Goal: Task Accomplishment & Management: Complete application form

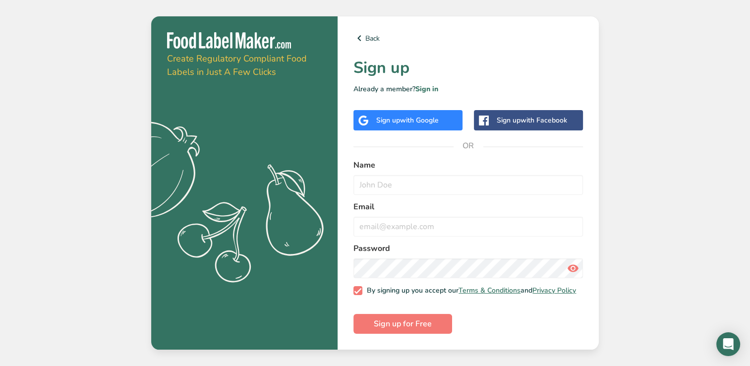
click at [385, 115] on div "Sign up with Google" at bounding box center [407, 120] width 62 height 10
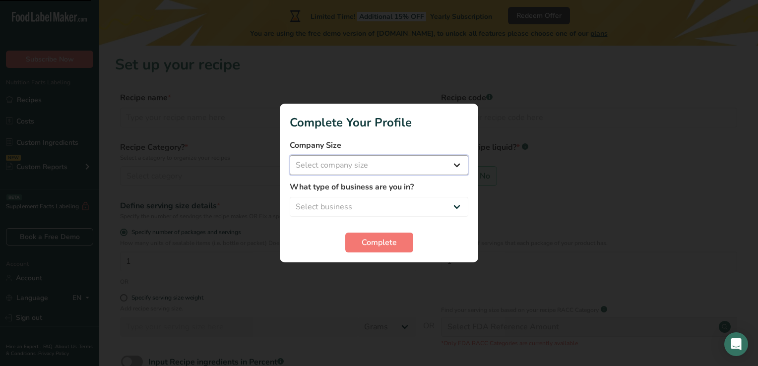
click at [446, 164] on select "Select company size Fewer than 10 Employees 10 to 50 Employees 51 to 500 Employ…" at bounding box center [379, 165] width 179 height 20
select select "1"
click at [290, 155] on select "Select company size Fewer than 10 Employees 10 to 50 Employees 51 to 500 Employ…" at bounding box center [379, 165] width 179 height 20
click at [406, 205] on select "Select business Packaged Food Manufacturer Restaurant & Cafe Bakery Meal Plans …" at bounding box center [379, 207] width 179 height 20
select select "3"
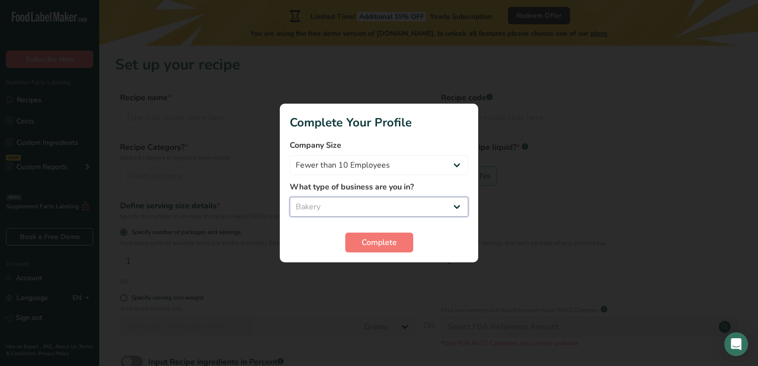
click at [290, 197] on select "Select business Packaged Food Manufacturer Restaurant & Cafe Bakery Meal Plans …" at bounding box center [379, 207] width 179 height 20
click at [385, 243] on span "Complete" at bounding box center [379, 243] width 35 height 12
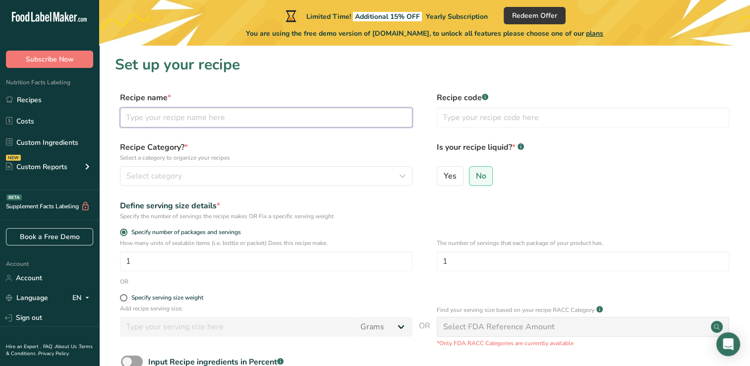
click at [290, 116] on input "text" at bounding box center [266, 118] width 293 height 20
type input "Smores Cookie"
click at [471, 112] on input "text" at bounding box center [583, 118] width 293 height 20
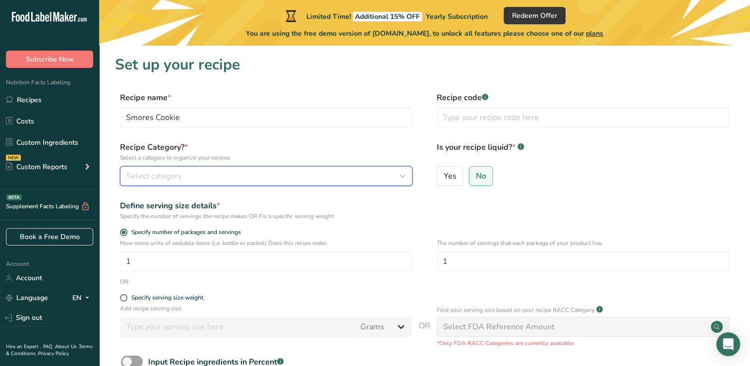
click at [138, 173] on span "Select category" at bounding box center [154, 176] width 56 height 12
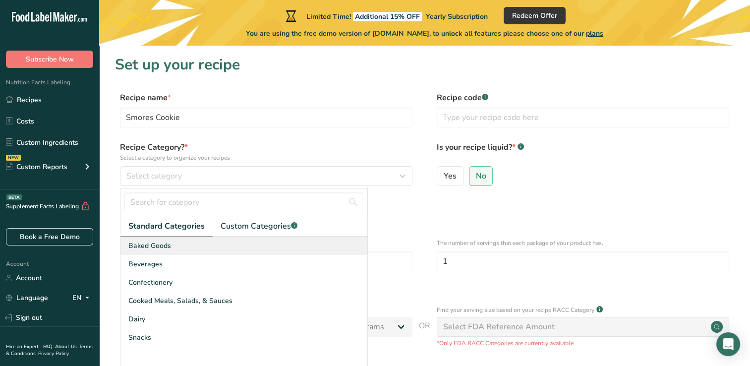
click at [175, 247] on div "Baked Goods" at bounding box center [244, 246] width 247 height 18
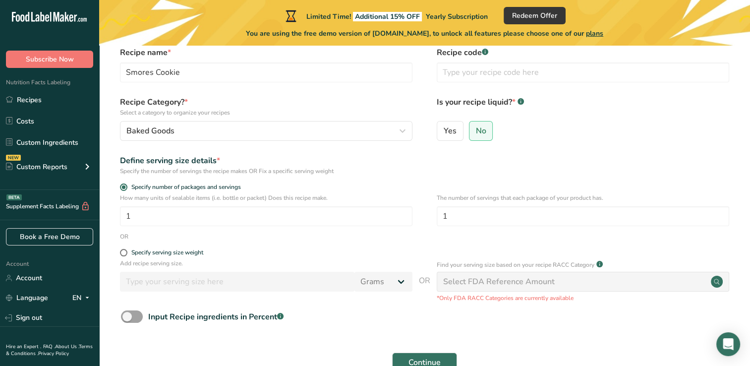
scroll to position [99, 0]
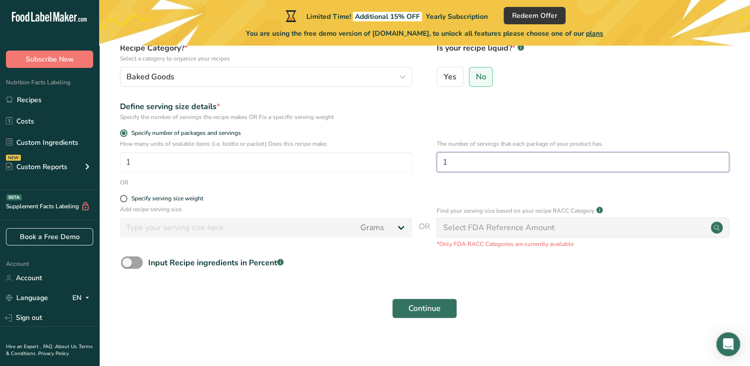
click at [474, 162] on input "1" at bounding box center [583, 162] width 293 height 20
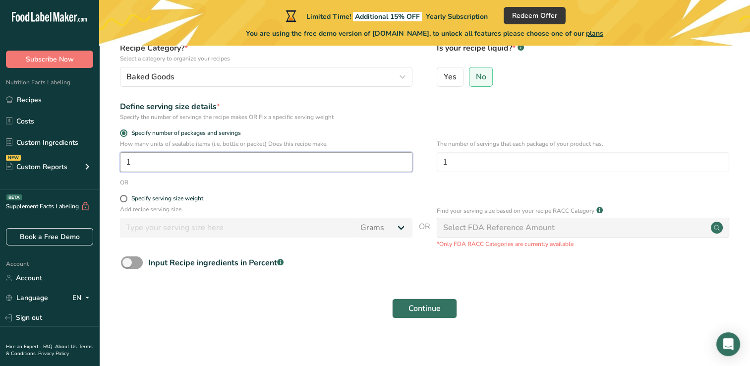
click at [173, 164] on input "1" at bounding box center [266, 162] width 293 height 20
click at [133, 256] on span at bounding box center [132, 262] width 22 height 12
click at [127, 259] on input "Input Recipe ingredients in Percent .a-a{fill:#347362;}.b-a{fill:#fff;}" at bounding box center [124, 262] width 6 height 6
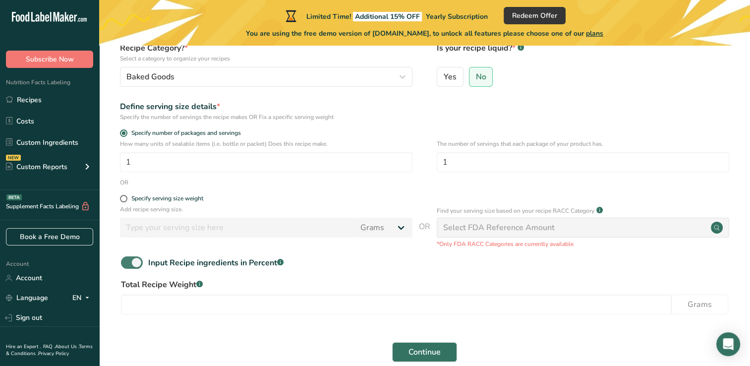
click at [129, 261] on span at bounding box center [132, 262] width 22 height 12
click at [127, 261] on input "Input Recipe ingredients in Percent .a-a{fill:#347362;}.b-a{fill:#fff;}" at bounding box center [124, 262] width 6 height 6
checkbox input "false"
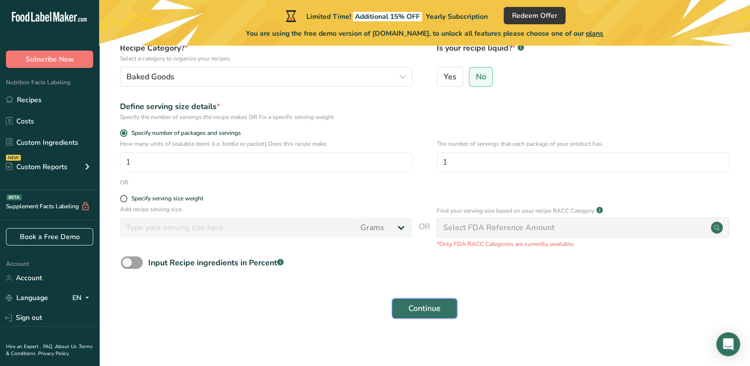
click at [422, 308] on span "Continue" at bounding box center [425, 309] width 32 height 12
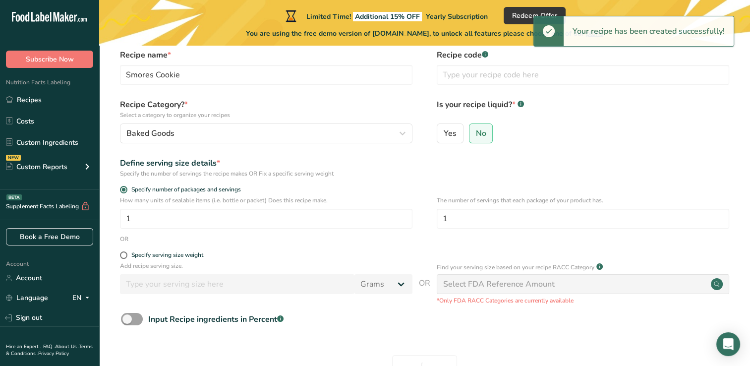
scroll to position [0, 0]
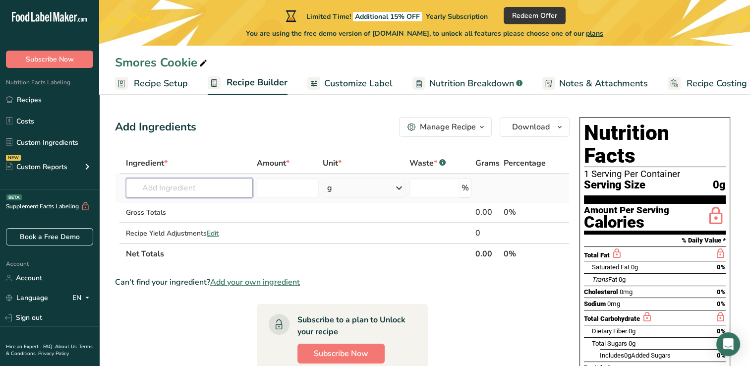
click at [175, 181] on input "text" at bounding box center [189, 188] width 127 height 20
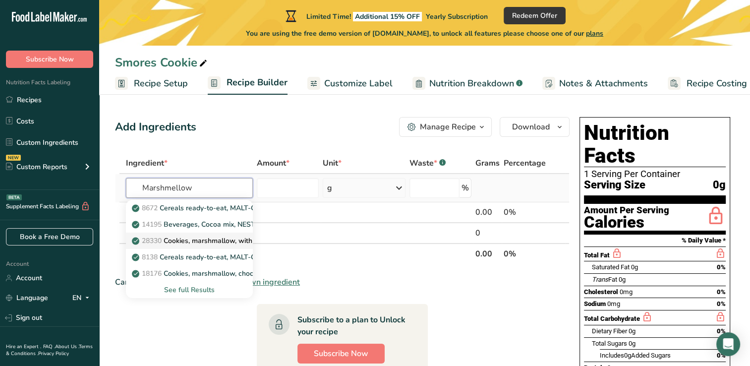
type input "Marshmellow"
click at [196, 242] on p "28330 Cookies, marshmallow, with rice cereal and chocolate chips" at bounding box center [243, 241] width 219 height 10
type input "Cookies, marshmallow, with rice cereal and chocolate chips"
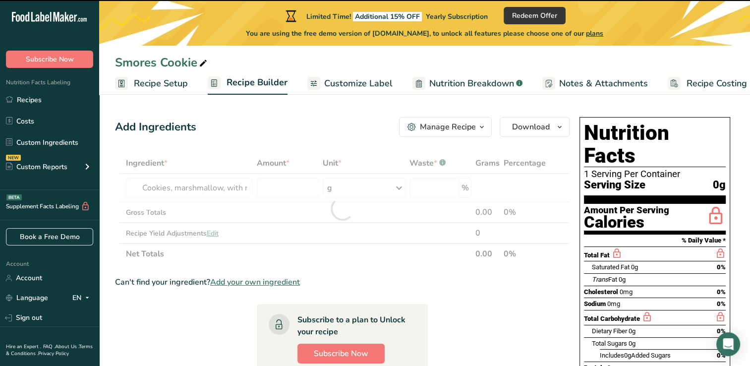
type input "0"
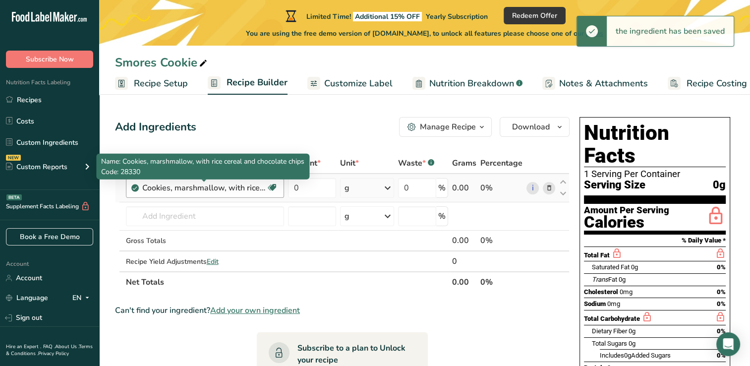
click at [247, 192] on div "Cookies, marshmallow, with rice cereal and chocolate chips" at bounding box center [204, 188] width 124 height 12
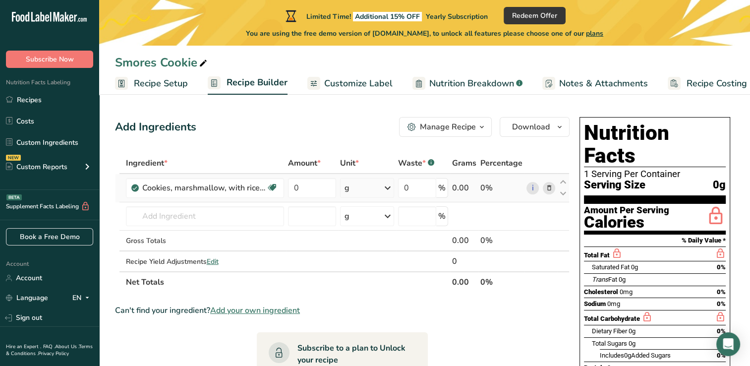
click at [547, 188] on icon at bounding box center [549, 188] width 7 height 10
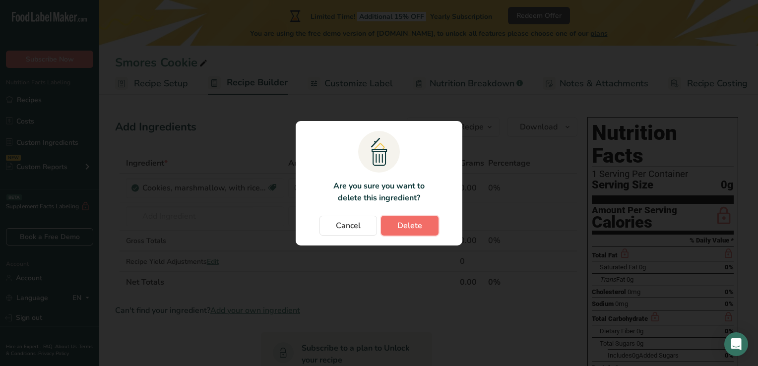
click at [428, 224] on button "Delete" at bounding box center [410, 226] width 58 height 20
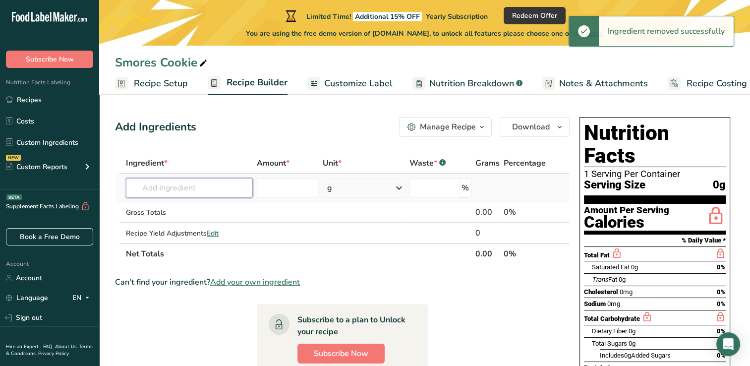
click at [188, 185] on input "text" at bounding box center [189, 188] width 127 height 20
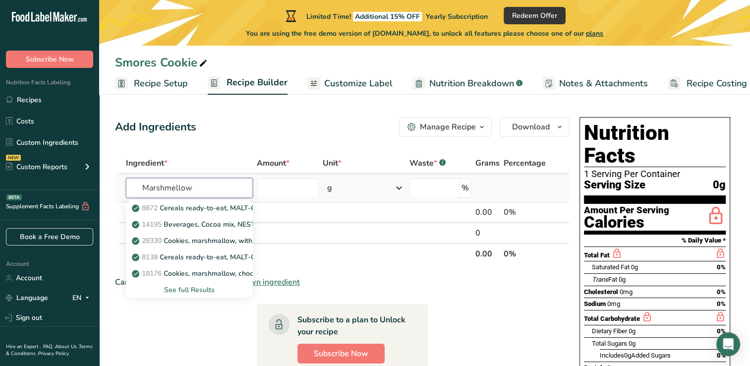
type input "Marshmellow"
click at [199, 287] on div "See full Results" at bounding box center [189, 290] width 111 height 10
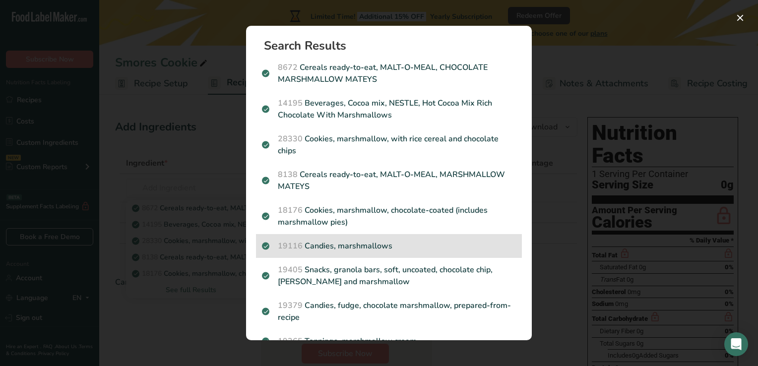
click at [348, 249] on p "19116 Candies, marshmallows" at bounding box center [389, 246] width 254 height 12
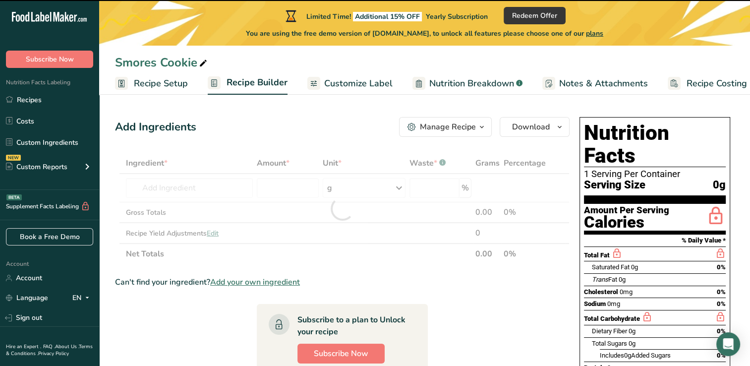
type input "0"
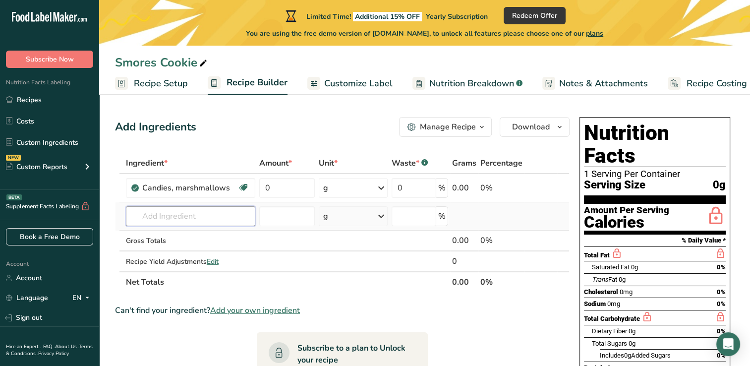
click at [194, 224] on input "text" at bounding box center [190, 216] width 129 height 20
click at [196, 211] on input "text" at bounding box center [190, 216] width 129 height 20
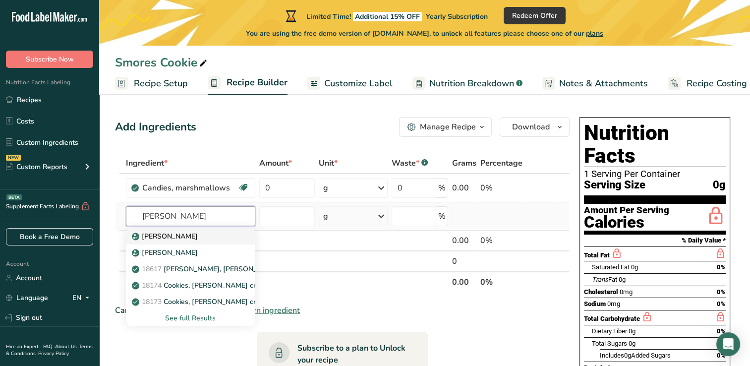
type input "Graham"
click at [200, 231] on div "Graham Cracker" at bounding box center [183, 236] width 98 height 10
type input "Graham Cracker"
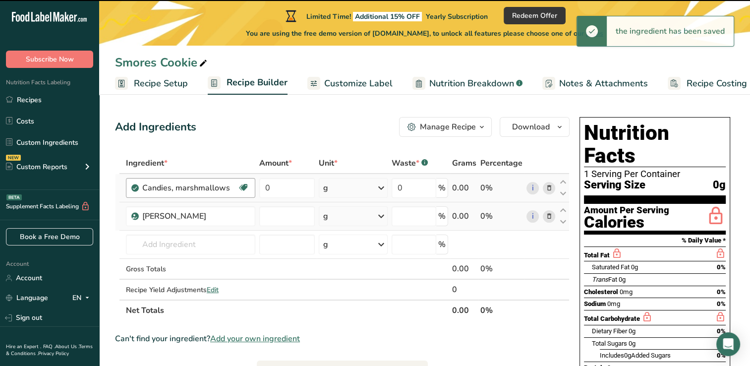
type input "0"
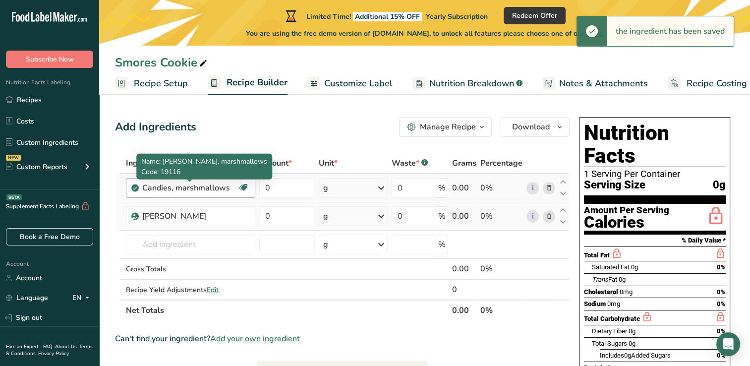
click at [224, 184] on div "Candies, marshmallows" at bounding box center [189, 188] width 95 height 12
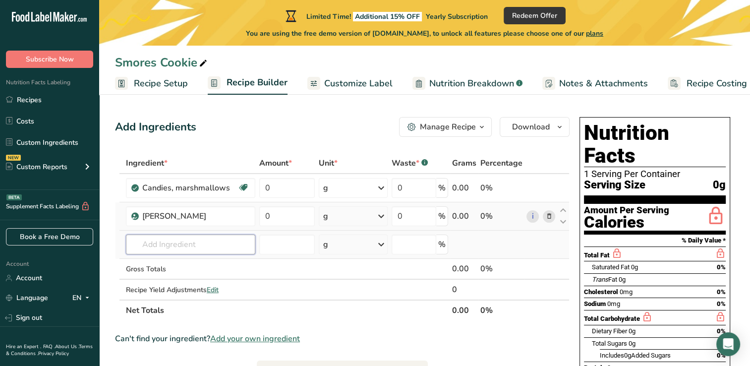
click at [170, 238] on input "text" at bounding box center [190, 245] width 129 height 20
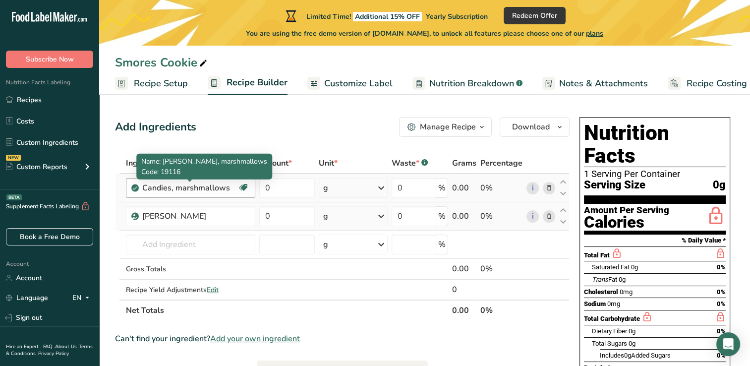
click at [221, 187] on div "Candies, marshmallows" at bounding box center [189, 188] width 95 height 12
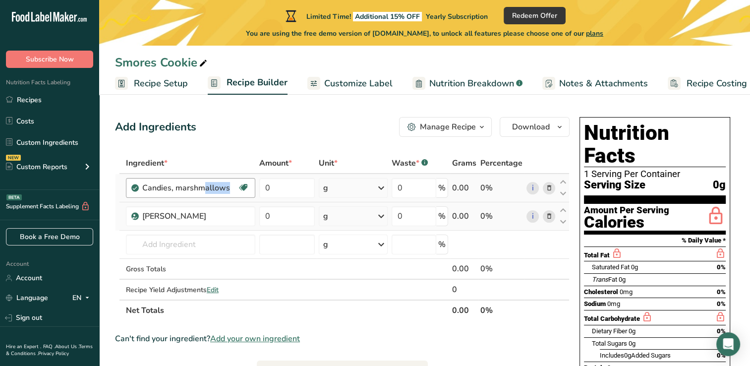
click at [221, 187] on div "Candies, marshmallows" at bounding box center [189, 188] width 95 height 12
drag, startPoint x: 220, startPoint y: 187, endPoint x: 213, endPoint y: 141, distance: 46.2
click at [213, 141] on div "Add Ingredients Manage Recipe Delete Recipe Duplicate Recipe Scale Recipe Save …" at bounding box center [345, 357] width 461 height 488
click at [181, 243] on input "text" at bounding box center [190, 245] width 129 height 20
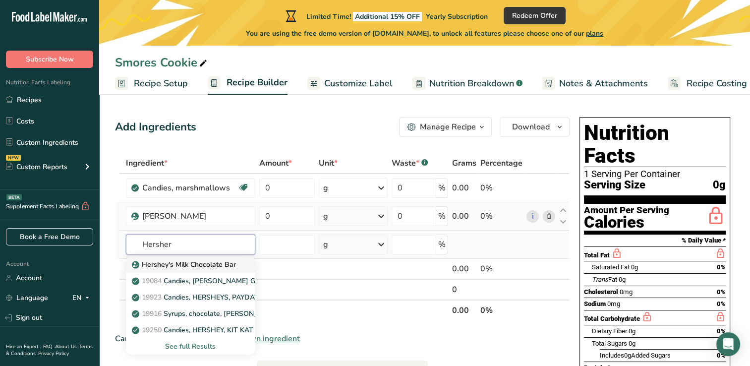
type input "Hersher"
click at [203, 264] on p "Hershey's Milk Chocolate Bar" at bounding box center [185, 264] width 102 height 10
type input "Hershey's Milk Chocolate Bar"
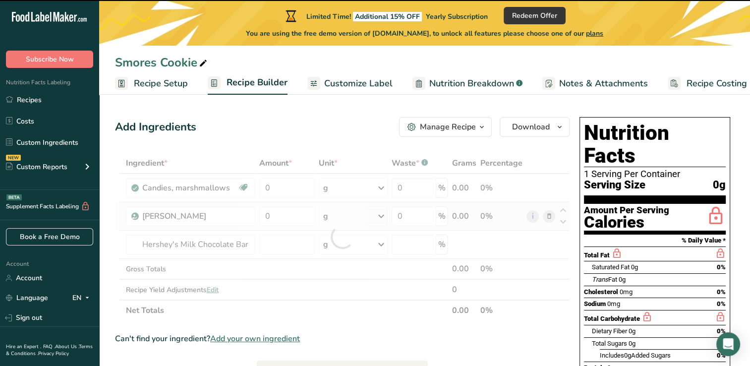
type input "0"
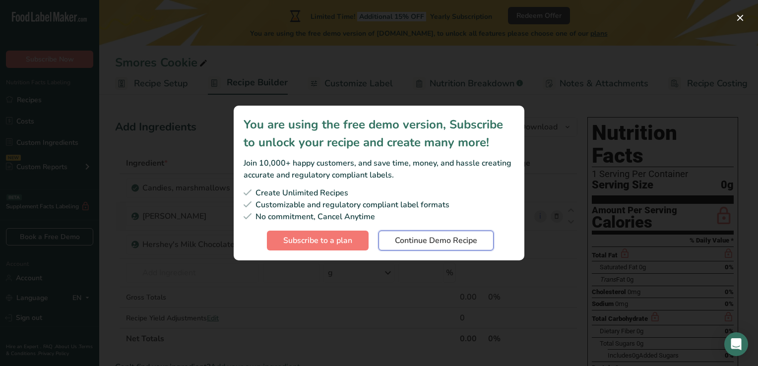
click at [460, 233] on button "Continue Demo Recipe" at bounding box center [435, 241] width 115 height 20
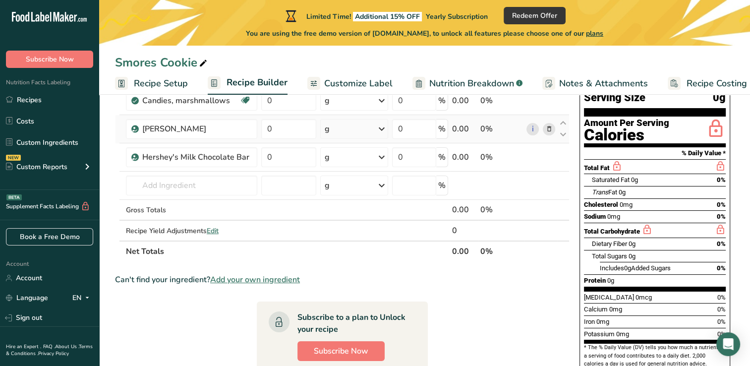
scroll to position [99, 0]
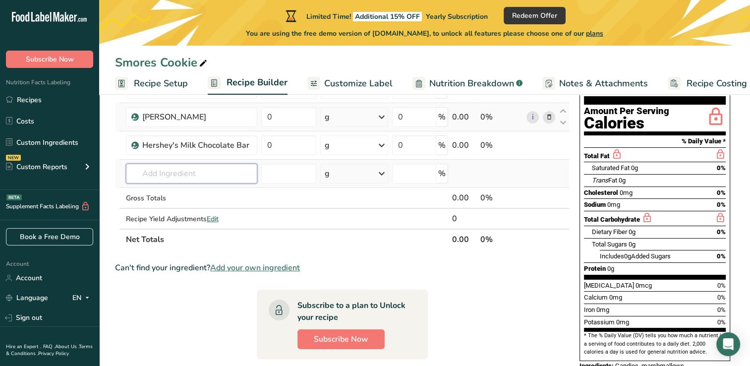
click at [205, 175] on input "text" at bounding box center [191, 174] width 131 height 20
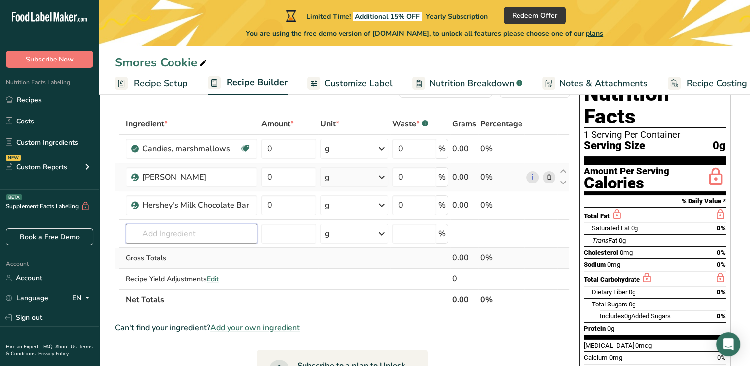
scroll to position [0, 0]
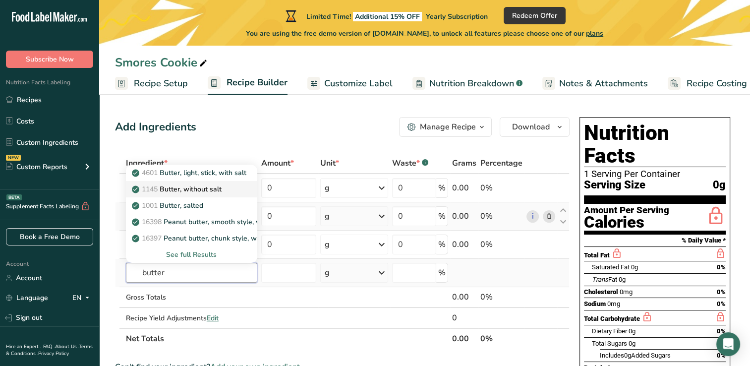
type input "butter"
click at [218, 190] on p "1145 Butter, without salt" at bounding box center [178, 189] width 88 height 10
type input "Butter, without salt"
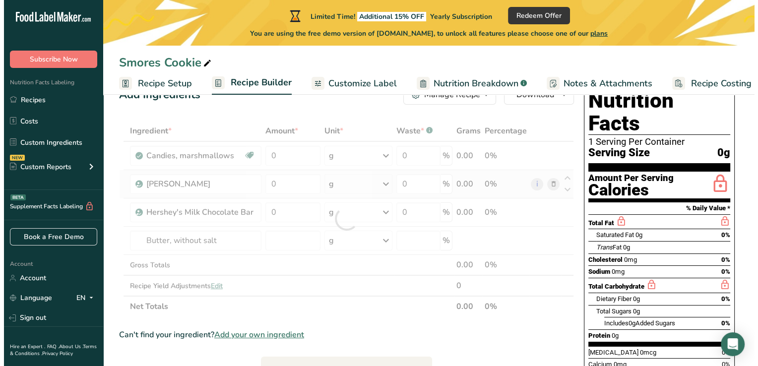
scroll to position [50, 0]
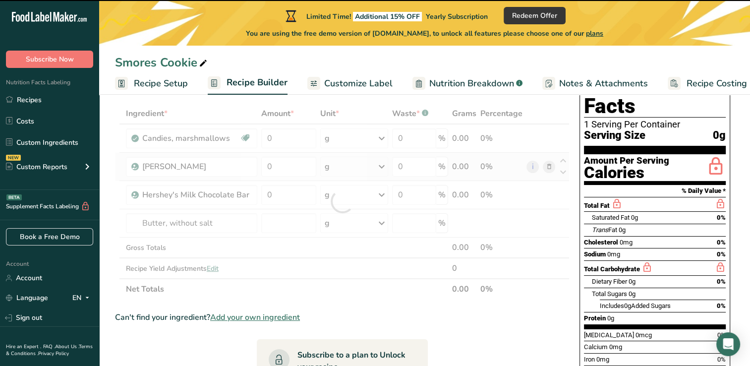
type input "0"
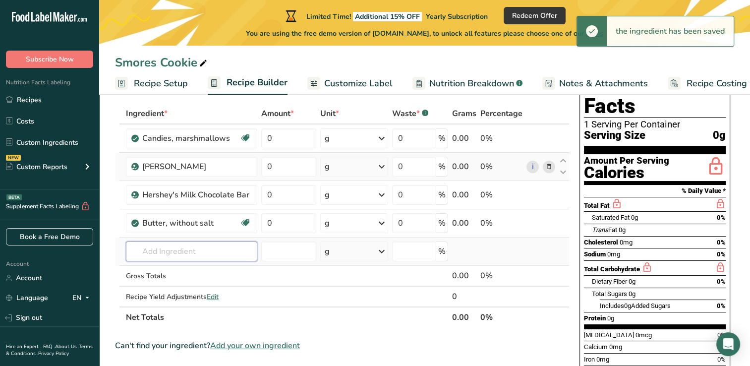
click at [187, 252] on input "text" at bounding box center [191, 252] width 131 height 20
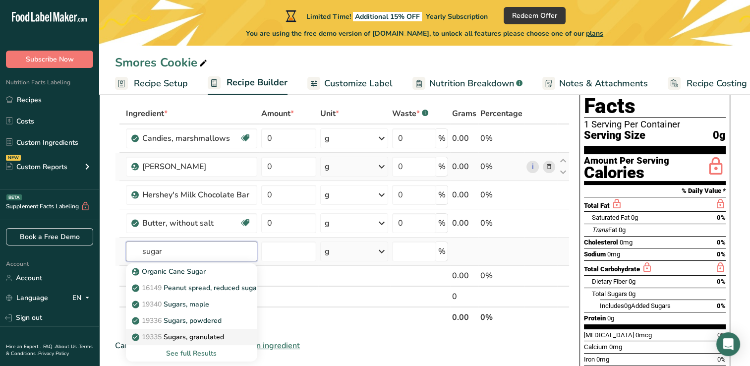
type input "sugar"
click at [224, 338] on p "19335 Sugars, granulated" at bounding box center [179, 337] width 90 height 10
type input "Sugars, granulated"
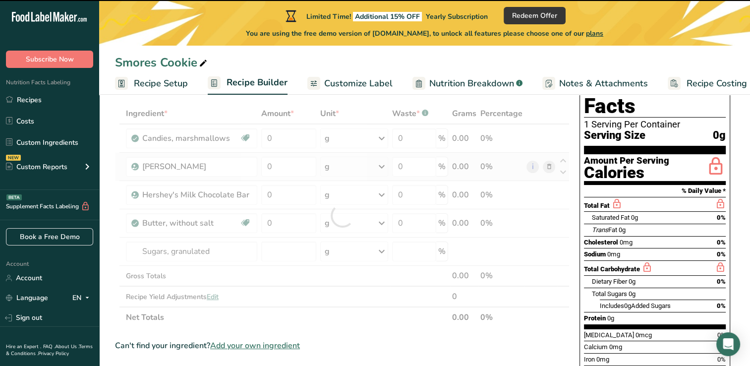
type input "0"
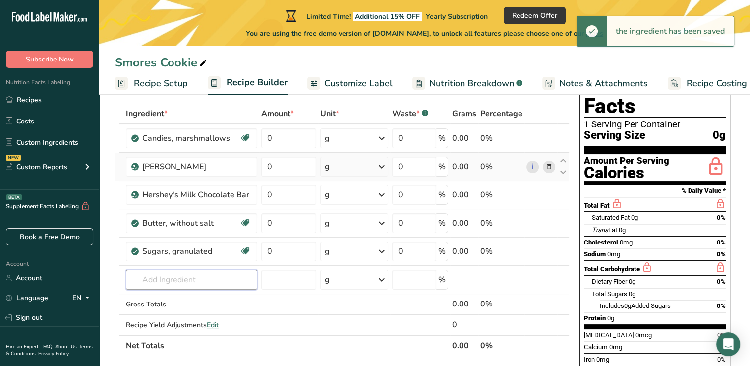
click at [155, 277] on input "text" at bounding box center [191, 280] width 131 height 20
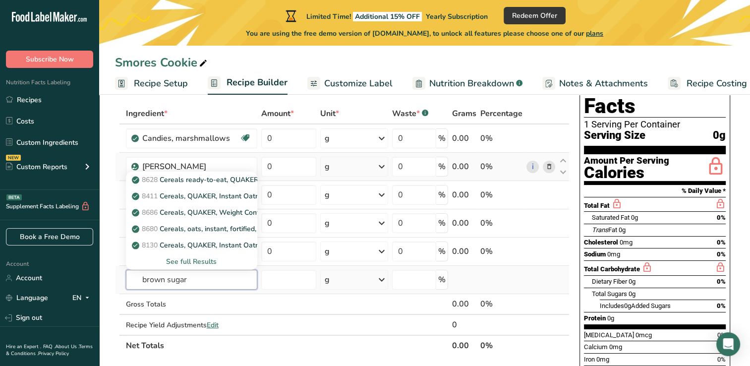
type input "brown sugar"
click at [211, 261] on div "See full Results" at bounding box center [192, 261] width 116 height 10
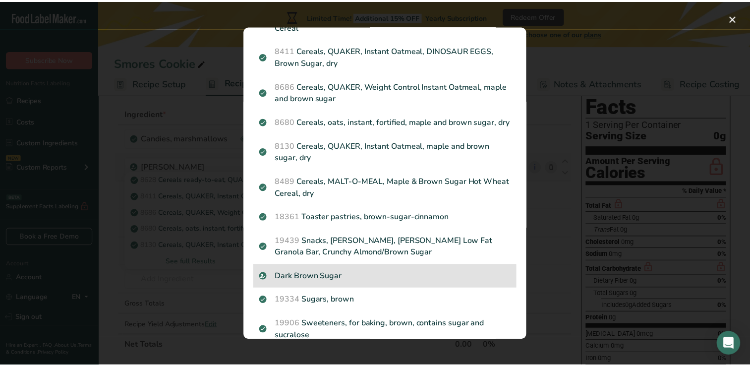
scroll to position [106, 0]
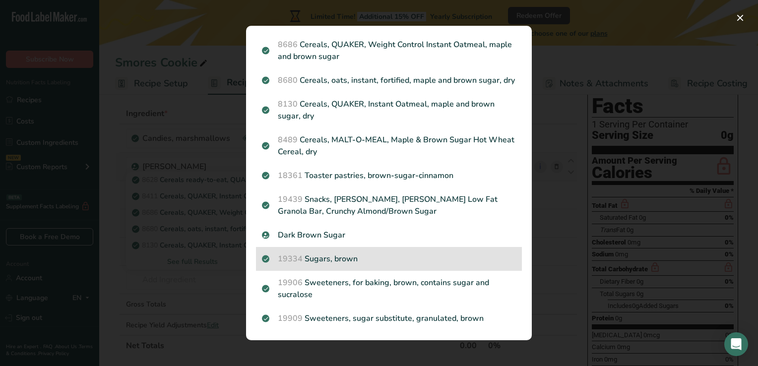
click at [325, 263] on p "19334 Sugars, brown" at bounding box center [389, 259] width 254 height 12
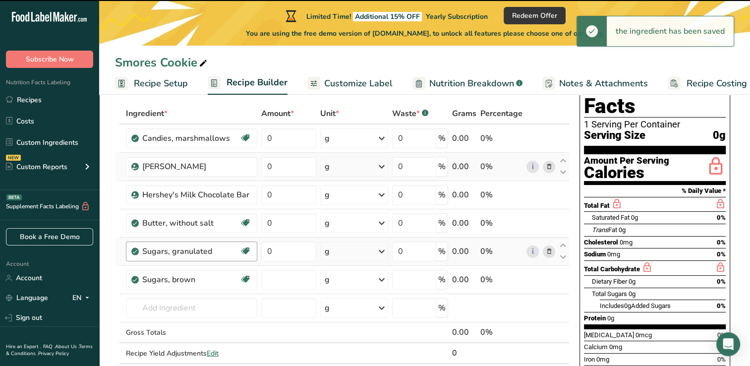
type input "0"
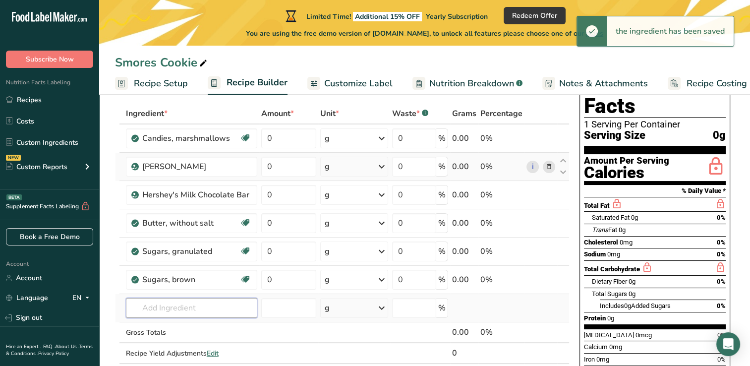
click at [184, 307] on input "text" at bounding box center [191, 308] width 131 height 20
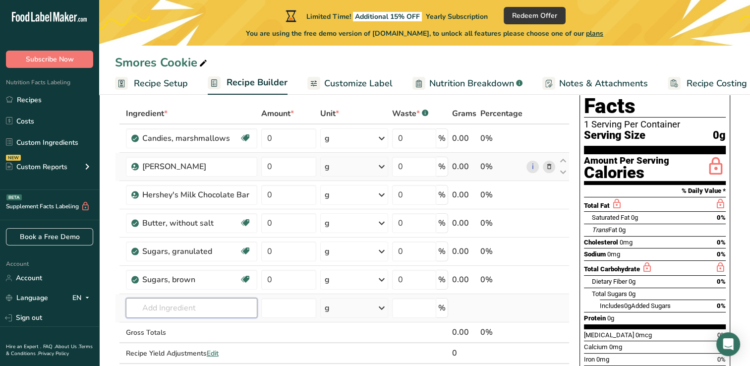
click at [184, 307] on input "text" at bounding box center [191, 308] width 131 height 20
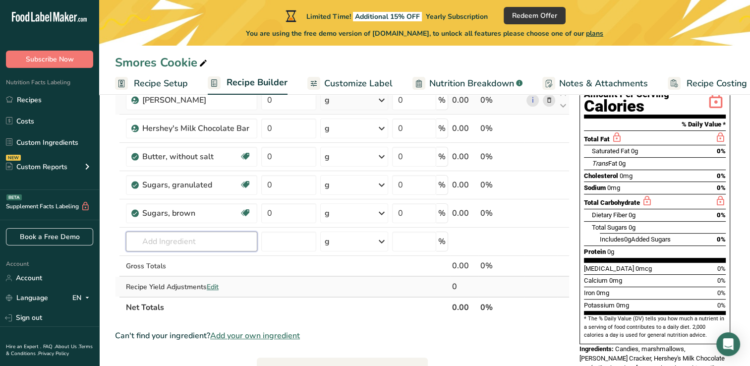
scroll to position [99, 0]
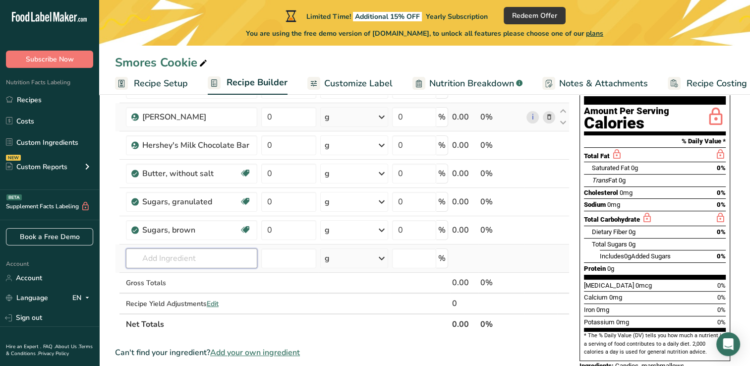
click at [186, 252] on input "text" at bounding box center [191, 258] width 131 height 20
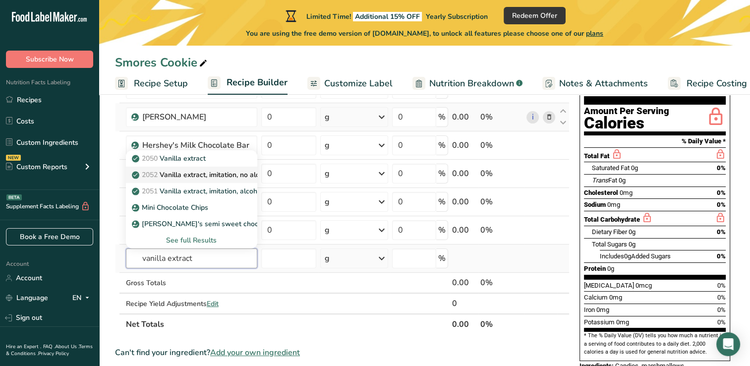
type input "vanilla extract"
click at [206, 172] on p "2052 Vanilla extract, imitation, no alcohol" at bounding box center [203, 175] width 139 height 10
type input "Vanilla extract, imitation, no alcohol"
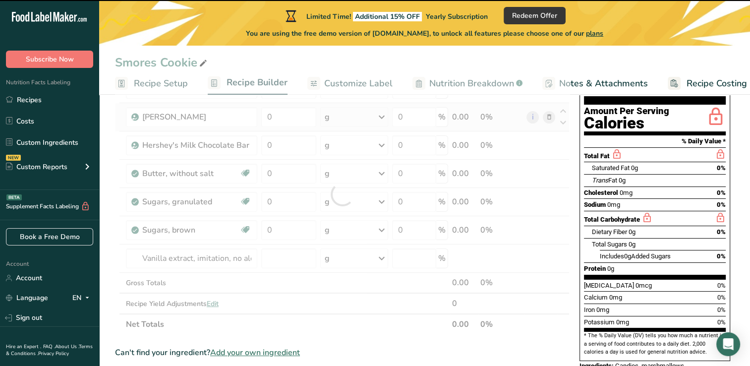
type input "0"
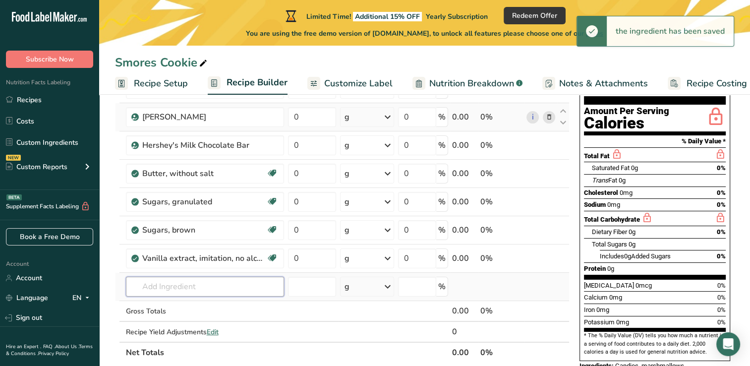
click at [167, 287] on input "text" at bounding box center [205, 287] width 158 height 20
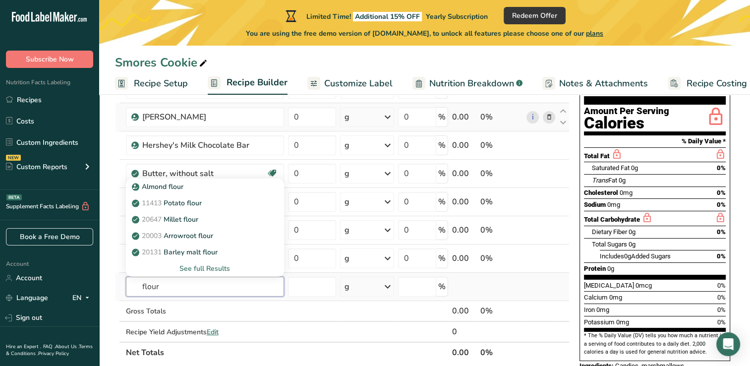
type input "flour"
click at [211, 268] on div "See full Results" at bounding box center [205, 268] width 142 height 10
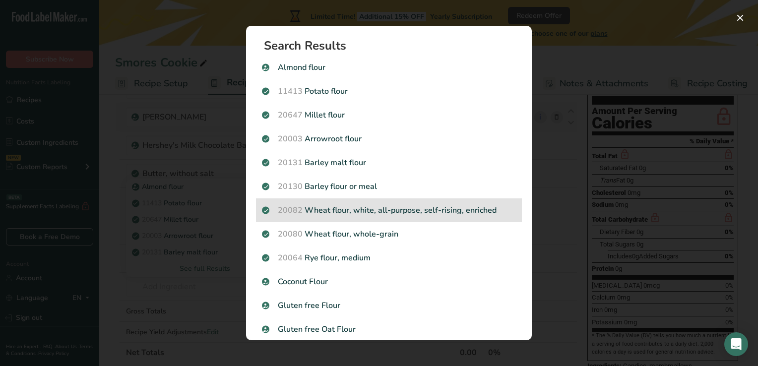
click at [379, 210] on p "20082 Wheat flour, white, all-purpose, self-rising, enriched" at bounding box center [389, 210] width 254 height 12
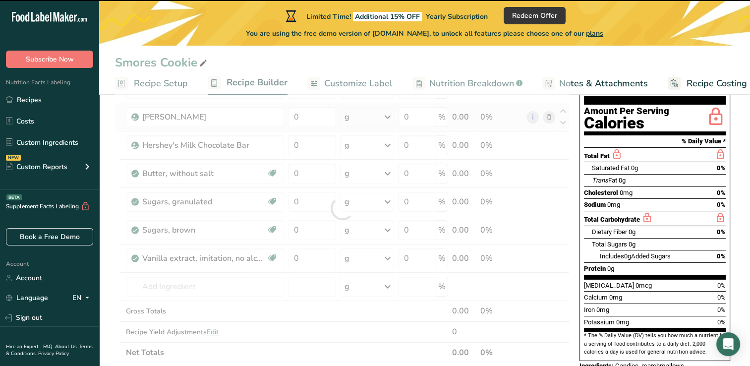
type input "0"
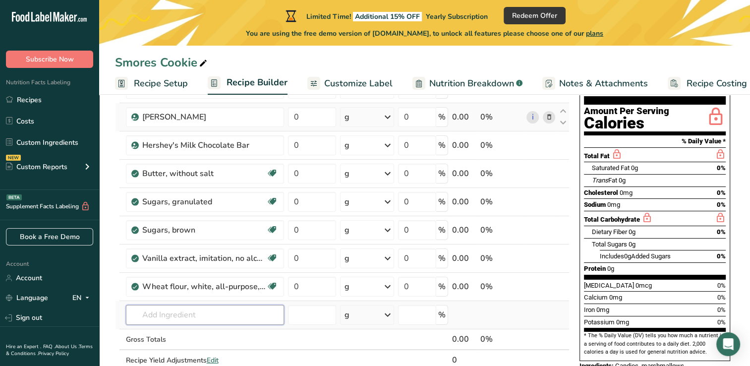
click at [171, 314] on input "text" at bounding box center [205, 315] width 158 height 20
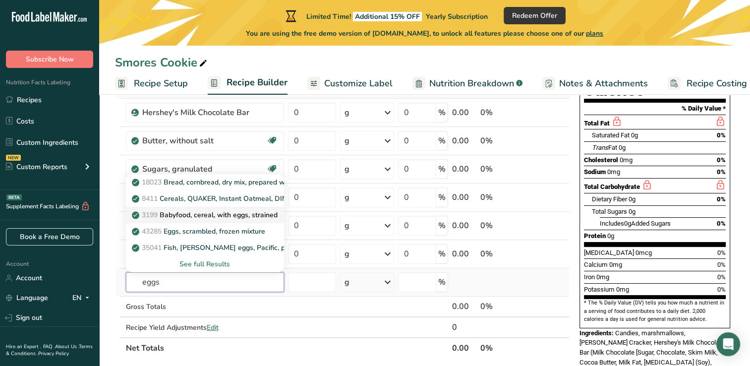
scroll to position [149, 0]
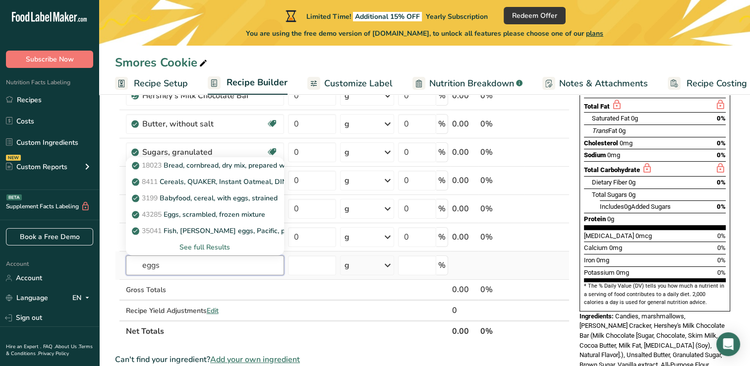
type input "eggs"
click at [203, 250] on div "See full Results" at bounding box center [205, 247] width 142 height 10
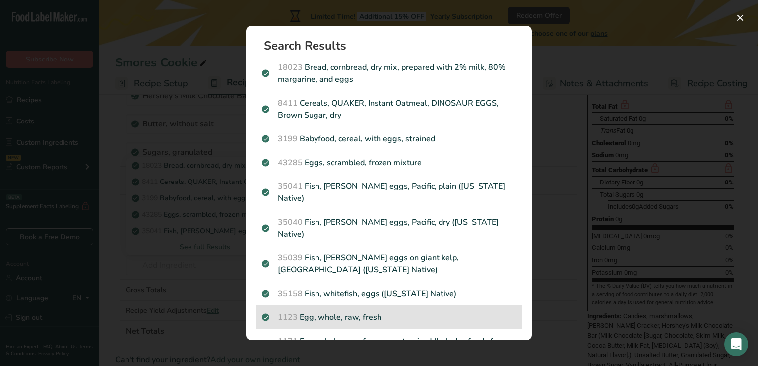
click at [363, 311] on p "1123 Egg, whole, raw, fresh" at bounding box center [389, 317] width 254 height 12
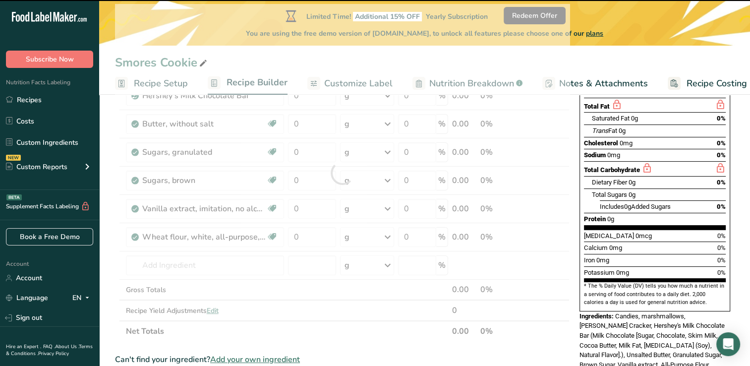
type input "0"
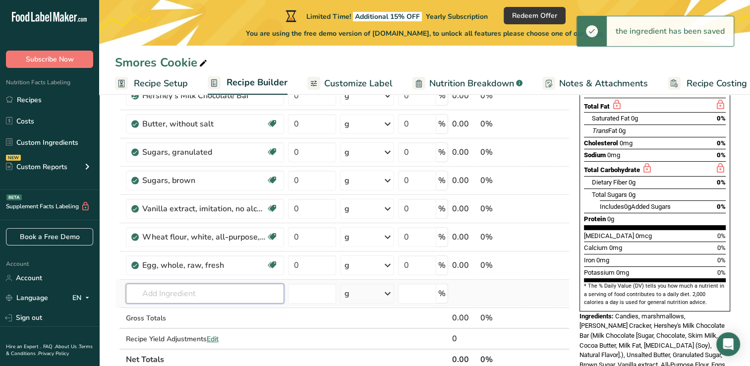
click at [178, 291] on input "text" at bounding box center [205, 294] width 158 height 20
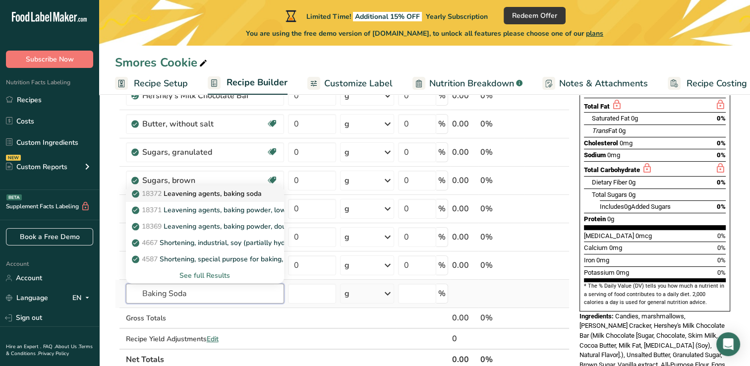
type input "Baking Soda"
click at [205, 194] on p "18372 Leavening agents, baking soda" at bounding box center [198, 193] width 128 height 10
type input "Leavening agents, baking soda"
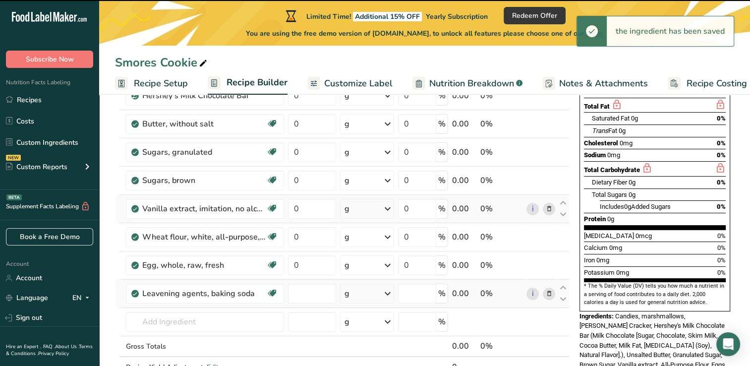
type input "0"
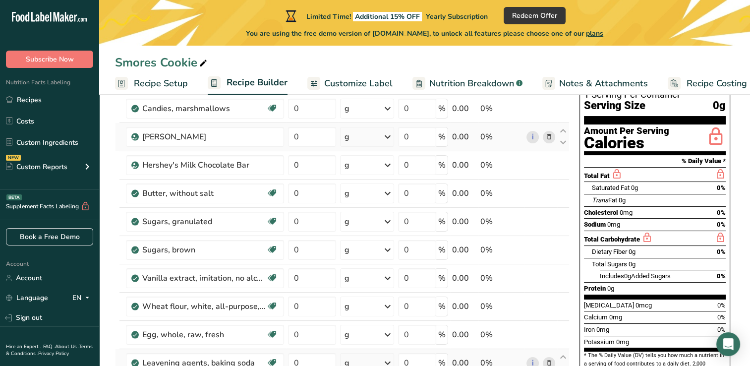
scroll to position [0, 0]
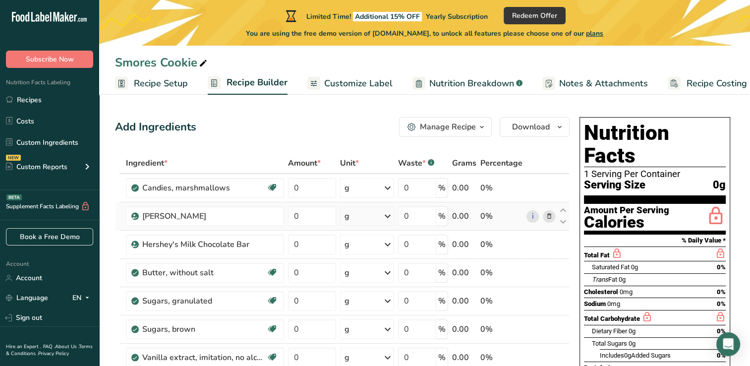
click at [356, 87] on span "Customize Label" at bounding box center [358, 83] width 68 height 13
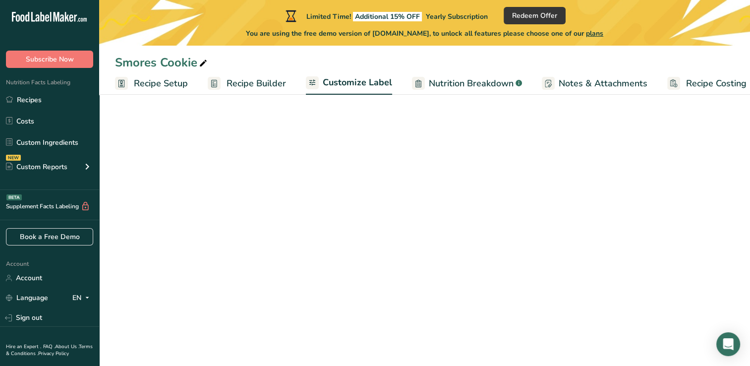
scroll to position [0, 12]
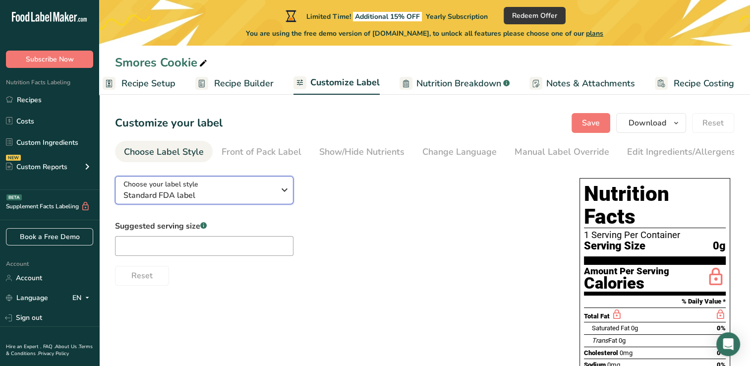
click at [198, 192] on span "Standard FDA label" at bounding box center [198, 195] width 151 height 12
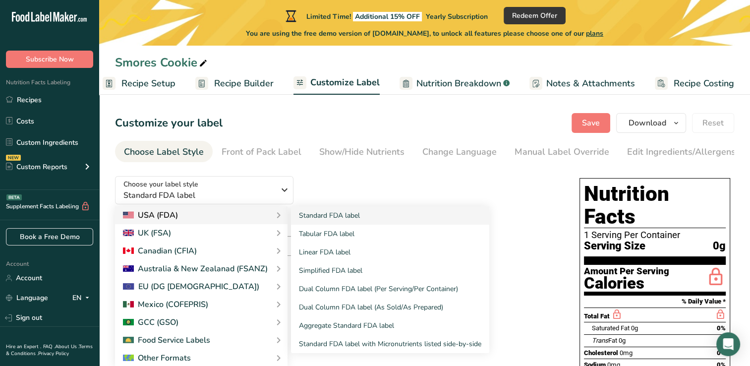
click at [182, 219] on div "USA (FDA)" at bounding box center [201, 215] width 157 height 12
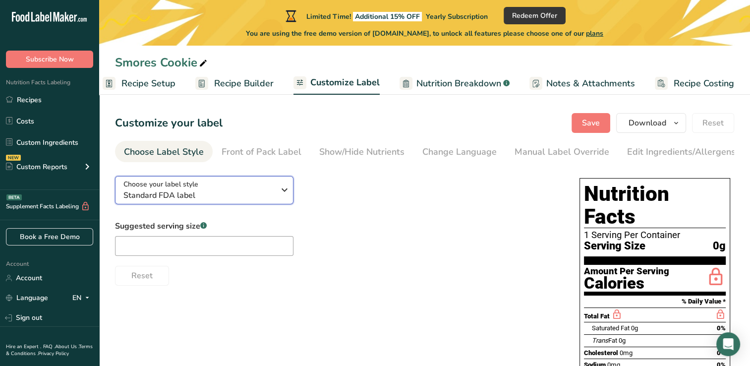
click at [221, 192] on span "Standard FDA label" at bounding box center [198, 195] width 151 height 12
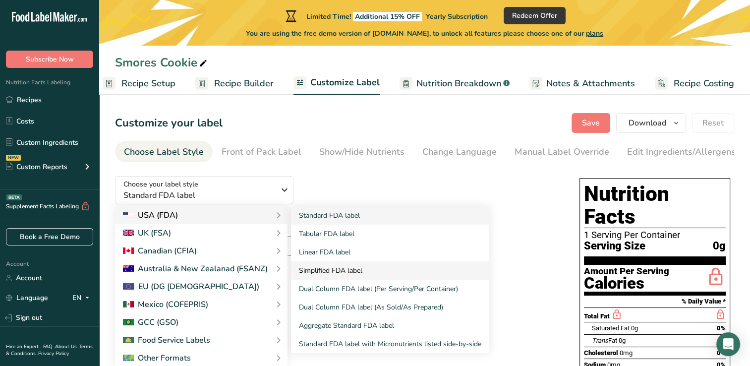
click at [342, 269] on link "Simplified FDA label" at bounding box center [390, 270] width 198 height 18
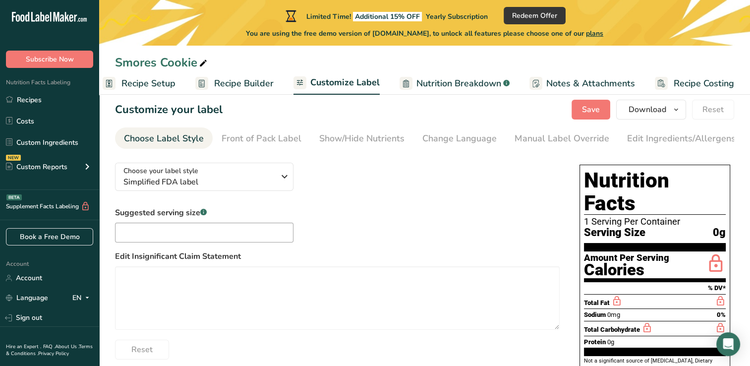
scroll to position [0, 0]
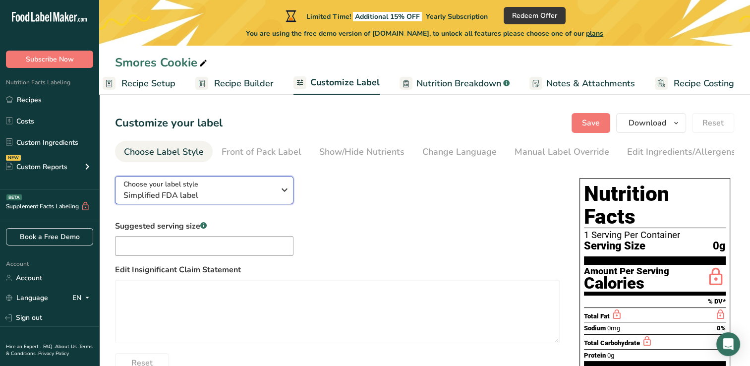
click at [266, 204] on button "Choose your label style Simplified FDA label" at bounding box center [204, 190] width 179 height 28
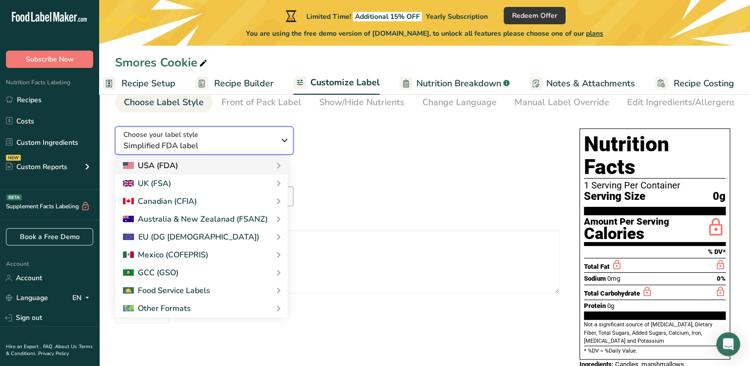
scroll to position [50, 0]
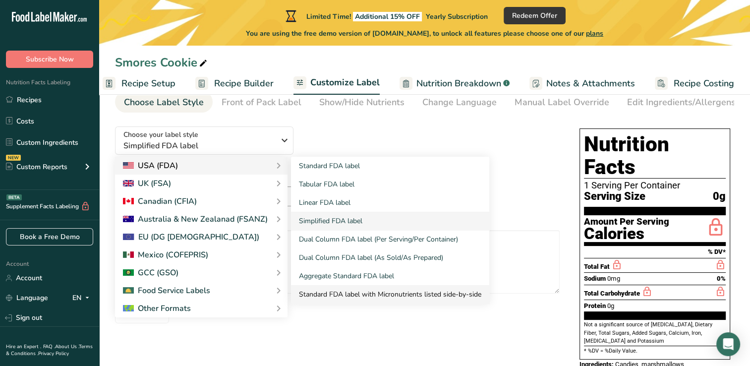
click at [348, 298] on link "Standard FDA label with Micronutrients listed side-by-side" at bounding box center [390, 294] width 198 height 18
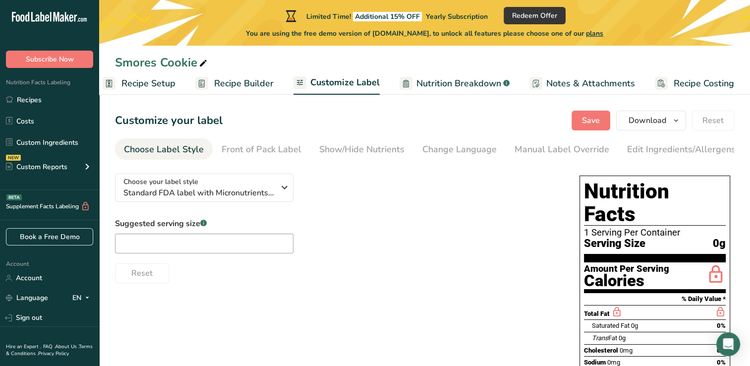
scroll to position [0, 0]
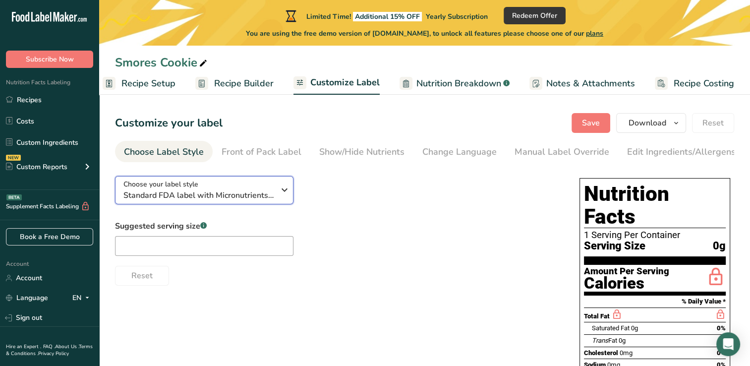
click at [258, 200] on span "Standard FDA label with Micronutrients listed side-by-side" at bounding box center [198, 195] width 151 height 12
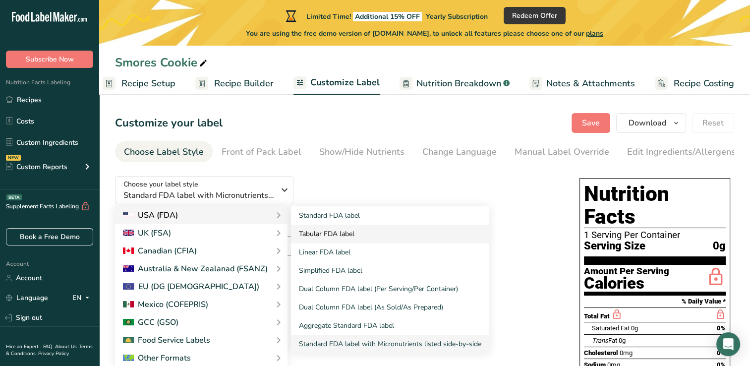
click at [319, 241] on link "Tabular FDA label" at bounding box center [390, 234] width 198 height 18
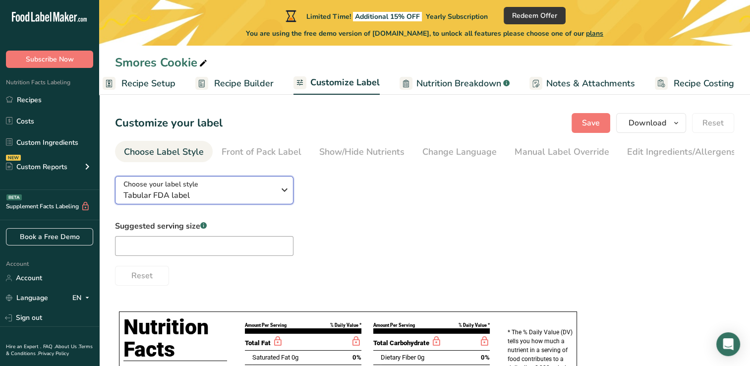
click at [214, 199] on span "Tabular FDA label" at bounding box center [198, 195] width 151 height 12
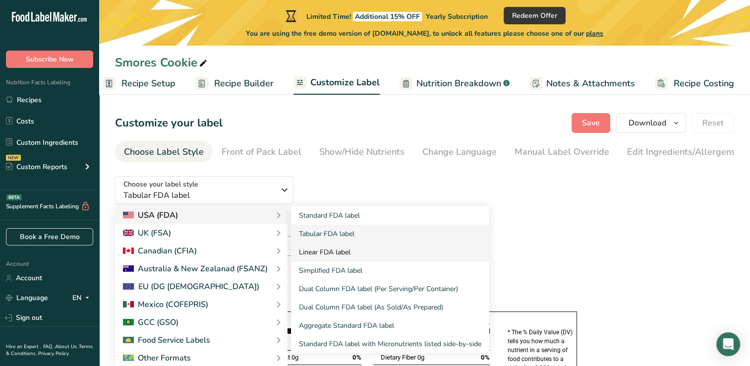
click at [315, 261] on link "Linear FDA label" at bounding box center [390, 252] width 198 height 18
click at [317, 253] on link "Linear FDA label" at bounding box center [390, 252] width 198 height 18
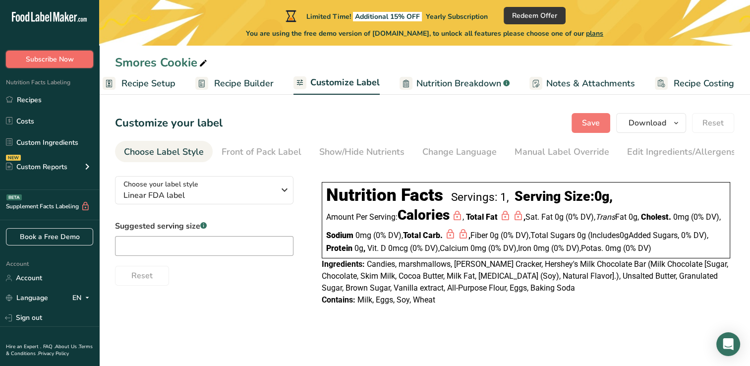
click at [75, 52] on button "Subscribe Now" at bounding box center [49, 59] width 87 height 17
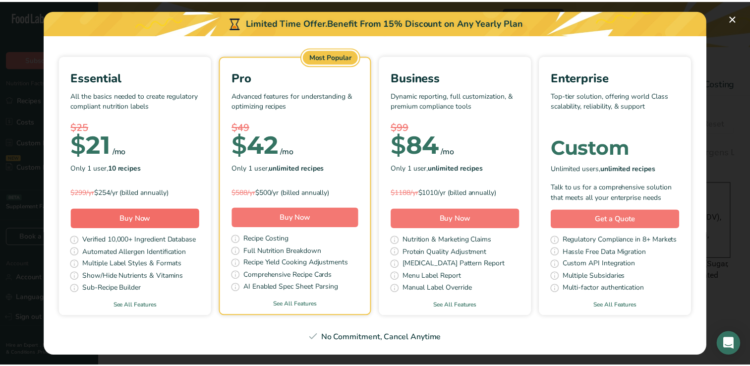
scroll to position [50, 0]
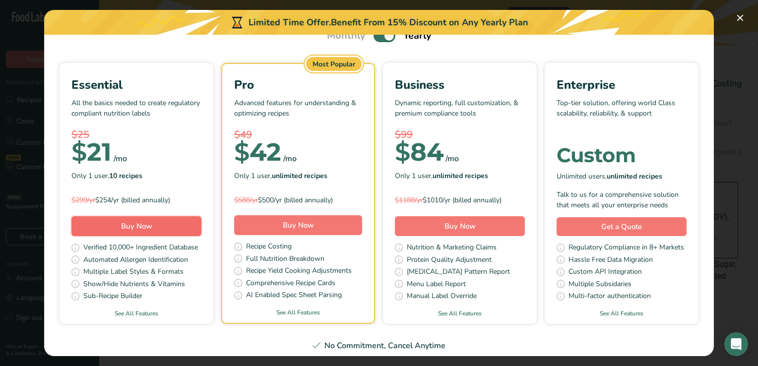
click at [181, 221] on button "Buy Now" at bounding box center [136, 226] width 130 height 20
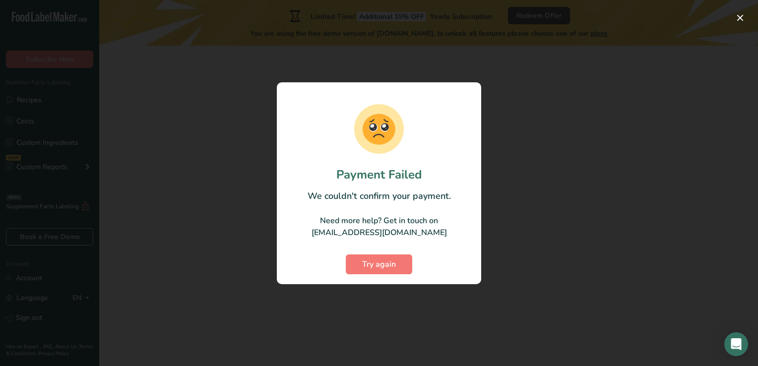
click at [70, 56] on div at bounding box center [379, 183] width 758 height 366
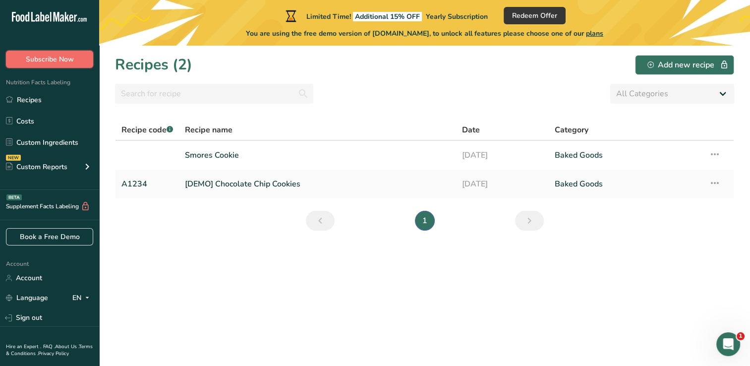
click at [61, 57] on span "Subscribe Now" at bounding box center [50, 59] width 48 height 10
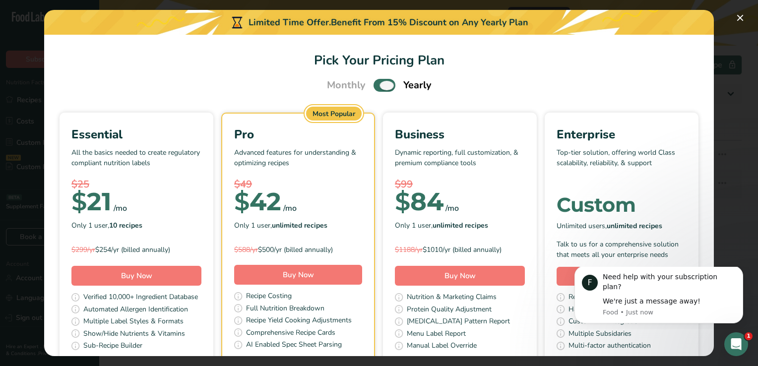
click at [379, 90] on span "Pick Your Pricing Plan Modal" at bounding box center [384, 85] width 22 height 12
click at [379, 89] on input "Pick Your Pricing Plan Modal" at bounding box center [376, 85] width 6 height 6
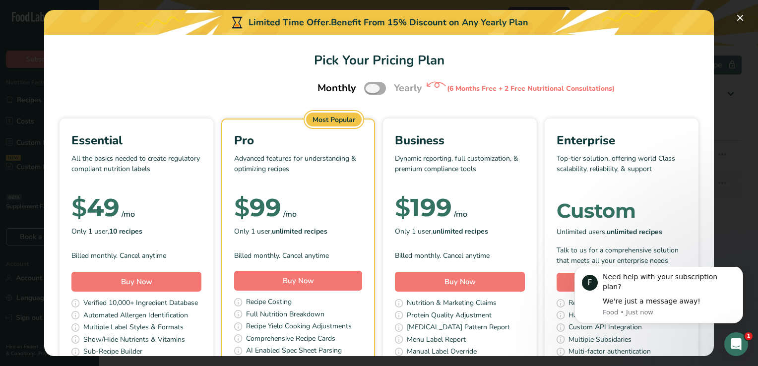
click at [369, 90] on span "Pick Your Pricing Plan Modal" at bounding box center [375, 88] width 22 height 12
click at [369, 90] on input "Pick Your Pricing Plan Modal" at bounding box center [367, 88] width 6 height 6
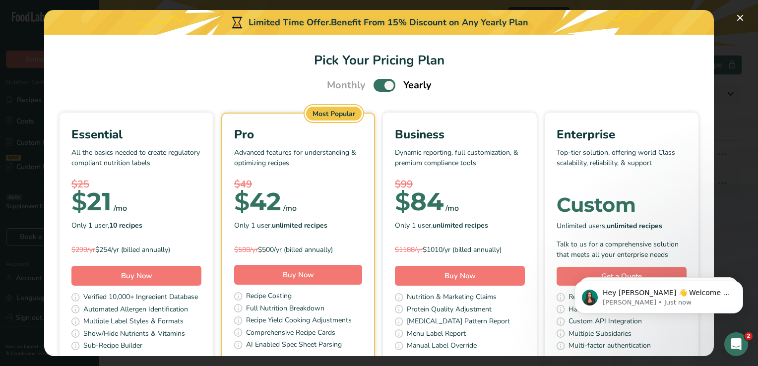
click at [375, 86] on span "Pick Your Pricing Plan Modal" at bounding box center [384, 85] width 22 height 12
click at [375, 86] on input "Pick Your Pricing Plan Modal" at bounding box center [376, 85] width 6 height 6
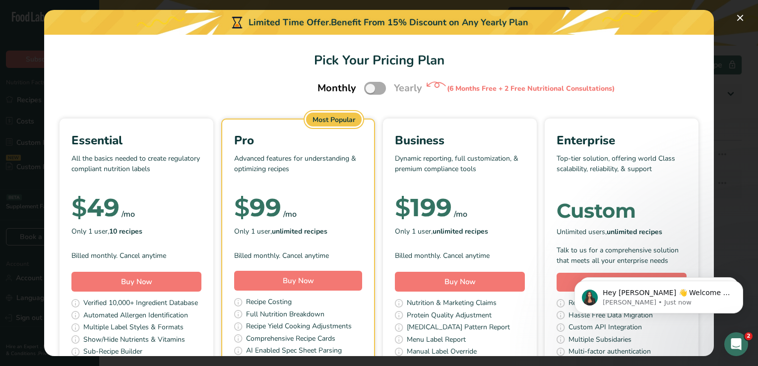
click at [371, 85] on span "Pick Your Pricing Plan Modal" at bounding box center [375, 88] width 22 height 12
click at [370, 85] on input "Pick Your Pricing Plan Modal" at bounding box center [367, 88] width 6 height 6
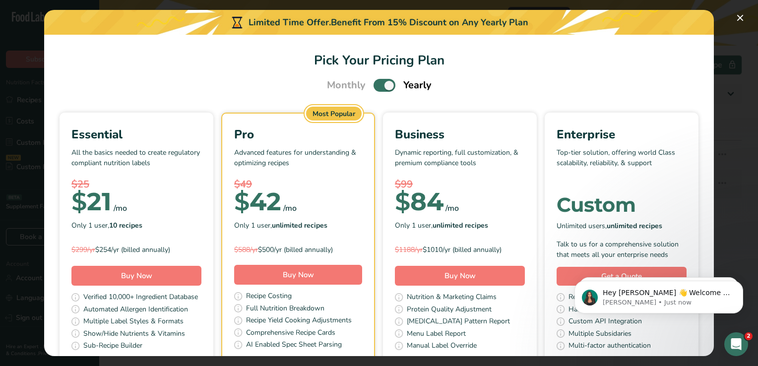
click at [373, 86] on span "Pick Your Pricing Plan Modal" at bounding box center [384, 85] width 22 height 12
click at [373, 86] on input "Pick Your Pricing Plan Modal" at bounding box center [376, 85] width 6 height 6
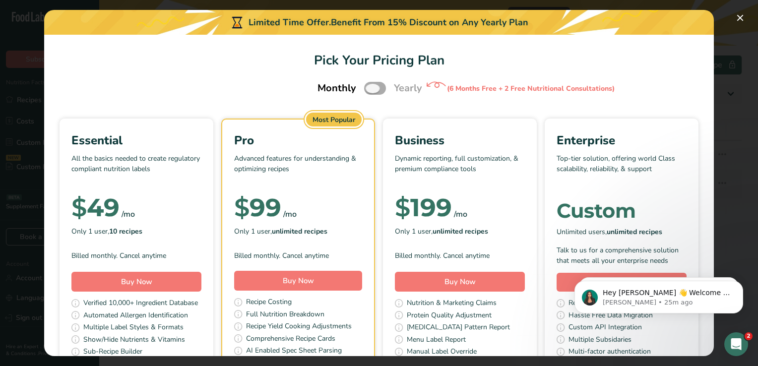
click at [373, 90] on span "Pick Your Pricing Plan Modal" at bounding box center [375, 88] width 22 height 12
click at [370, 90] on input "Pick Your Pricing Plan Modal" at bounding box center [367, 88] width 6 height 6
checkbox input "true"
